Goal: Task Accomplishment & Management: Use online tool/utility

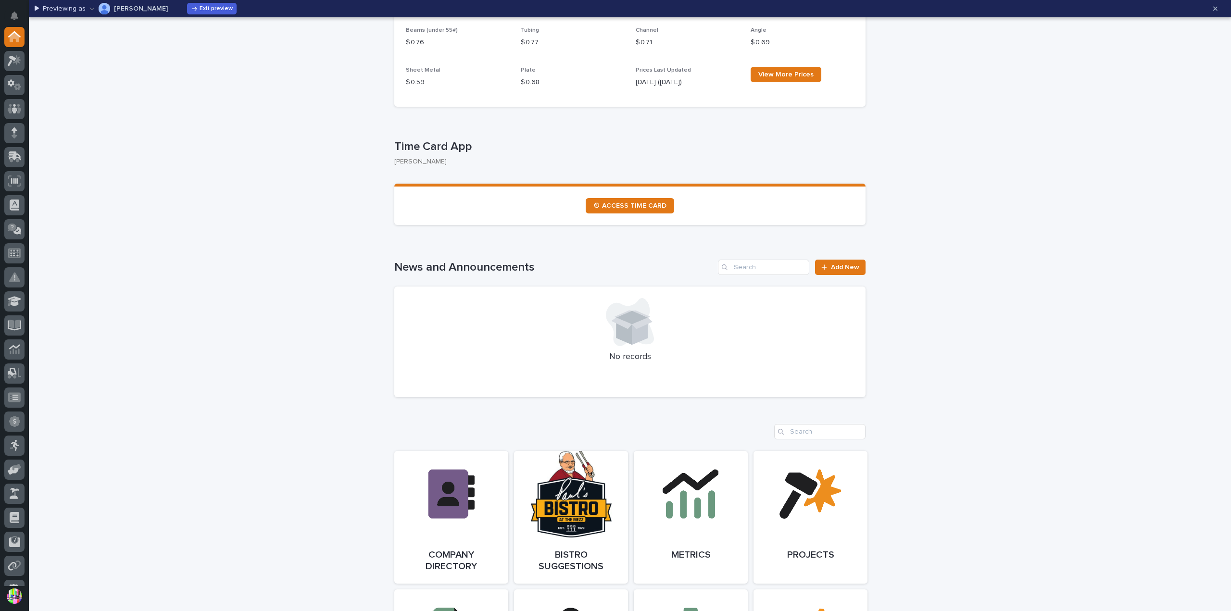
scroll to position [481, 0]
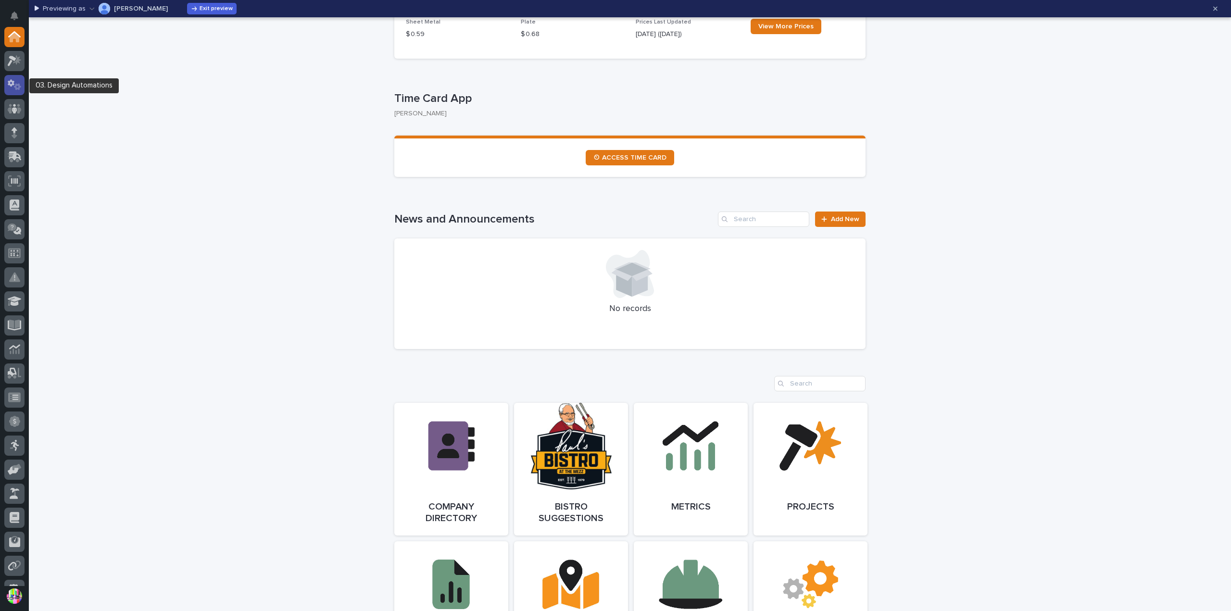
click at [11, 86] on icon at bounding box center [11, 82] width 7 height 7
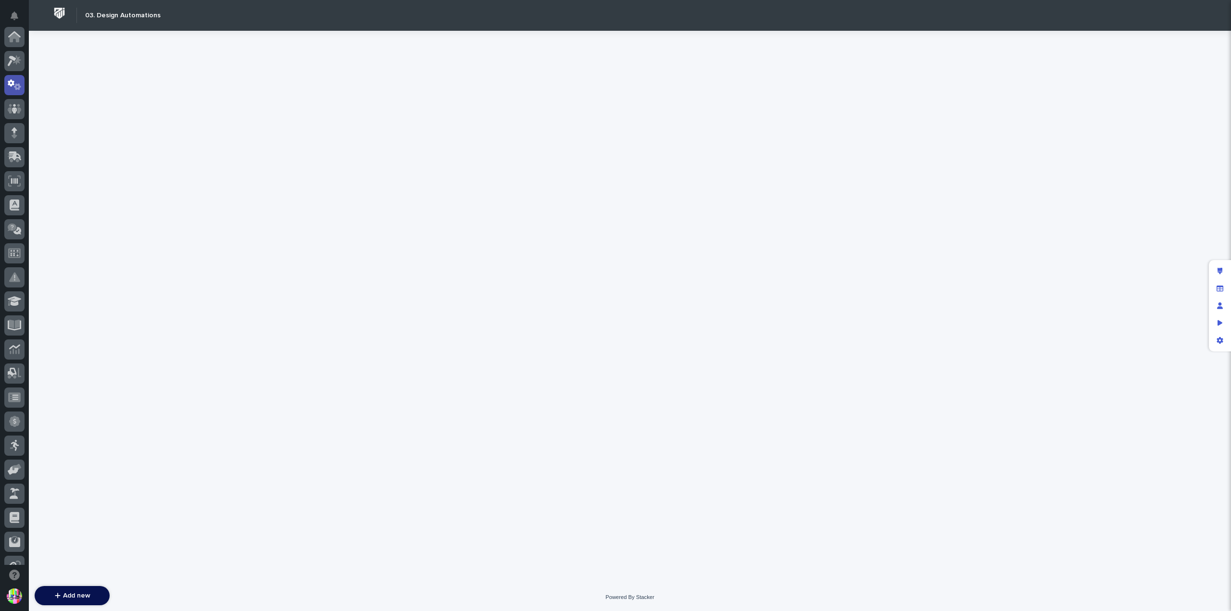
scroll to position [48, 0]
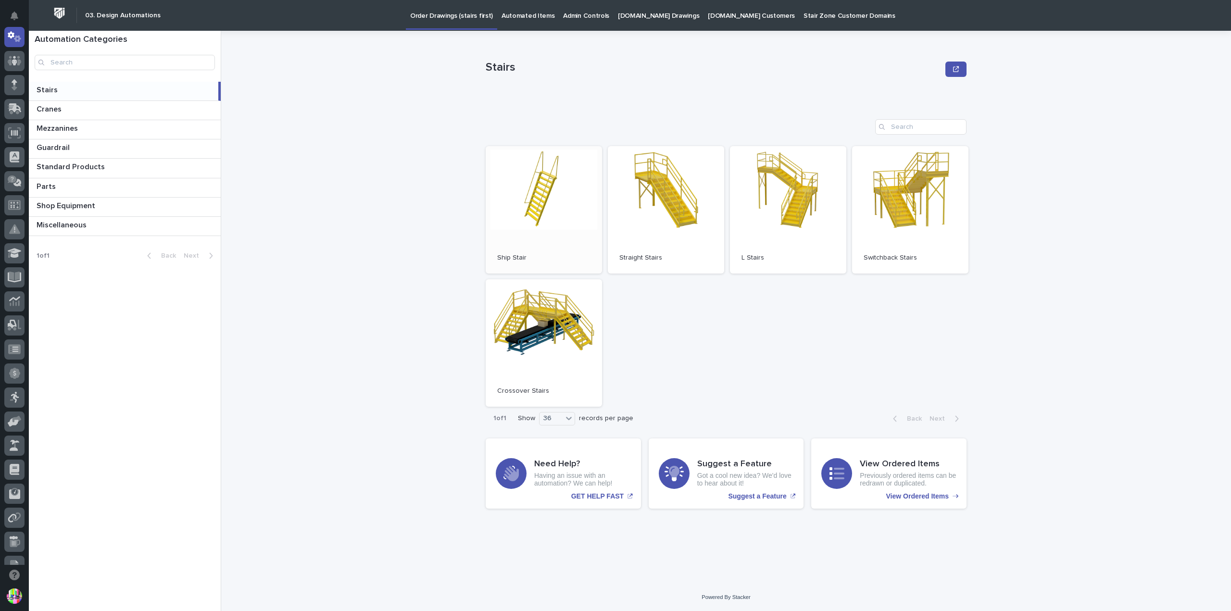
click at [539, 198] on link "Open" at bounding box center [544, 209] width 116 height 127
click at [663, 208] on span "Open" at bounding box center [665, 209] width 17 height 7
click at [833, 216] on link "Open" at bounding box center [788, 209] width 116 height 127
click at [677, 209] on link "Open" at bounding box center [666, 209] width 116 height 127
click at [693, 225] on link "Open" at bounding box center [666, 209] width 116 height 127
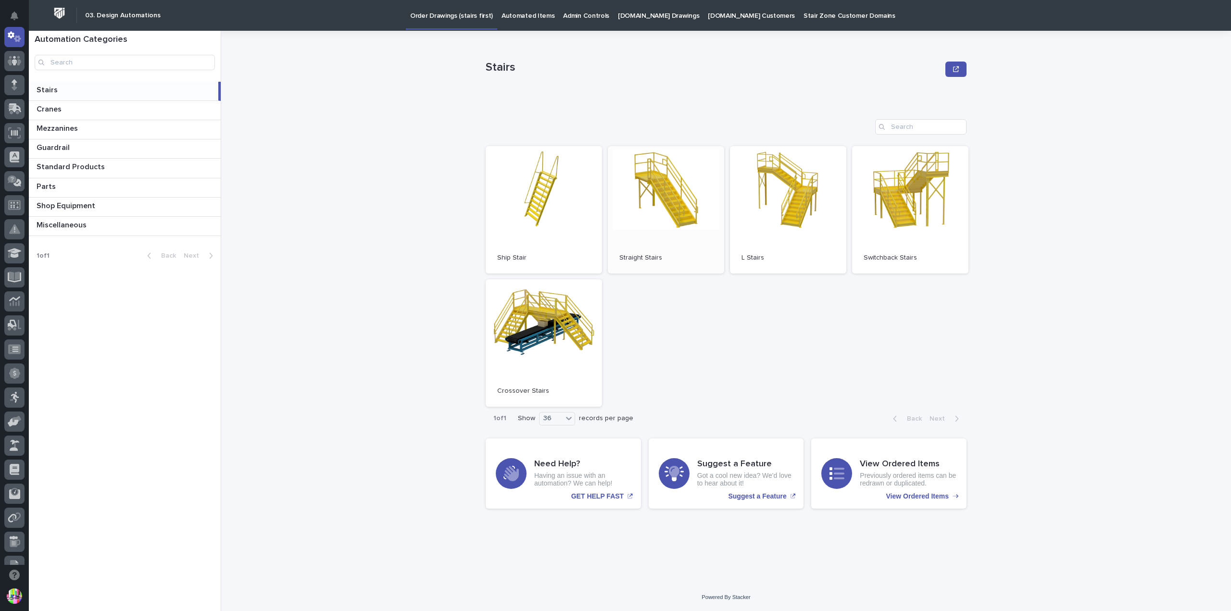
click at [662, 210] on span "Open" at bounding box center [665, 209] width 17 height 7
